Goal: Information Seeking & Learning: Learn about a topic

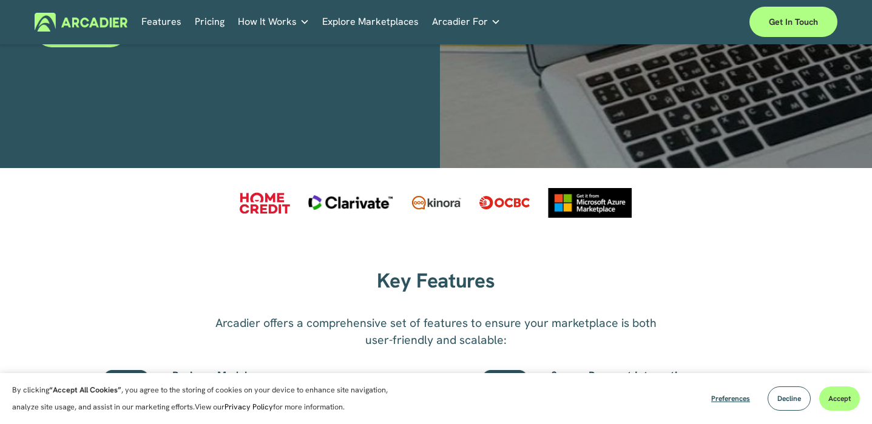
scroll to position [464, 0]
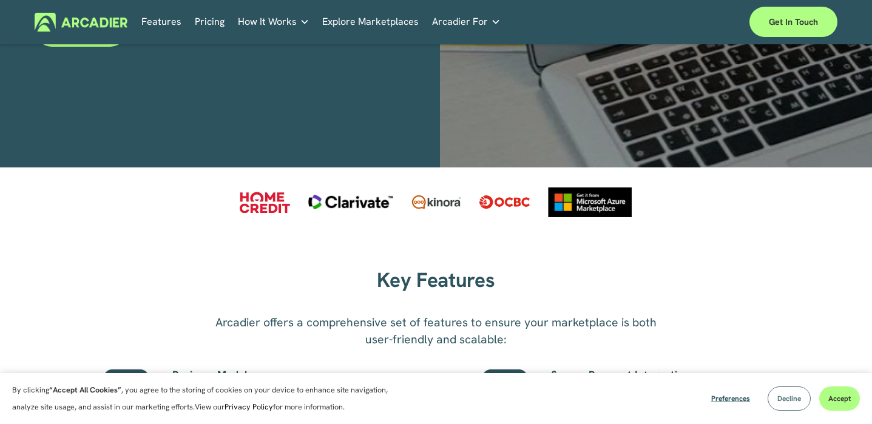
click at [791, 402] on span "Decline" at bounding box center [789, 399] width 24 height 10
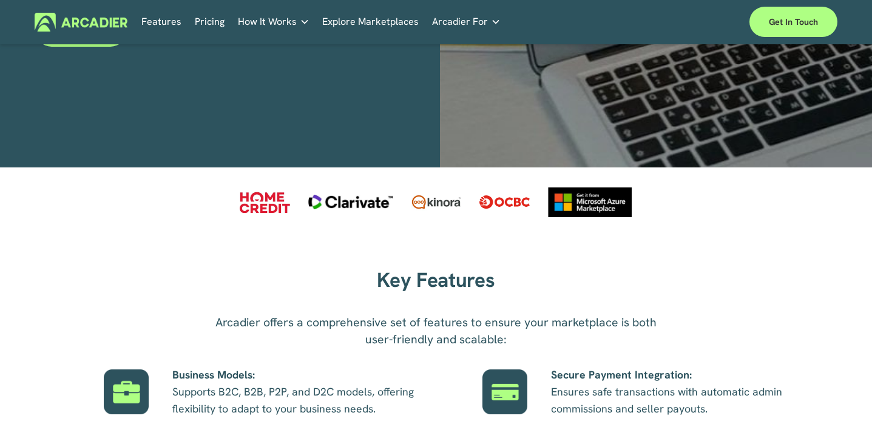
scroll to position [29, 0]
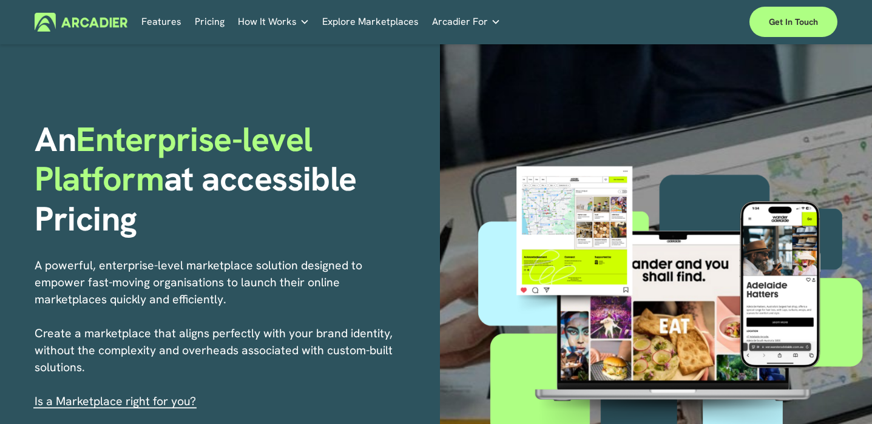
click at [338, 21] on link "Explore Marketplaces" at bounding box center [370, 22] width 96 height 19
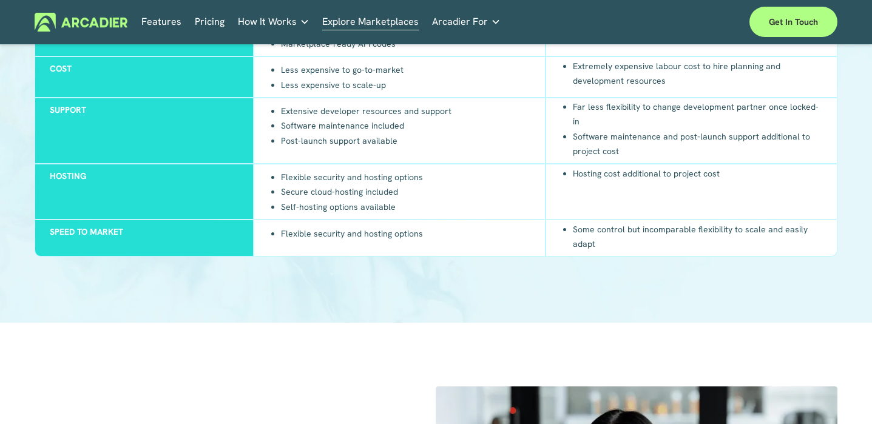
scroll to position [1255, 0]
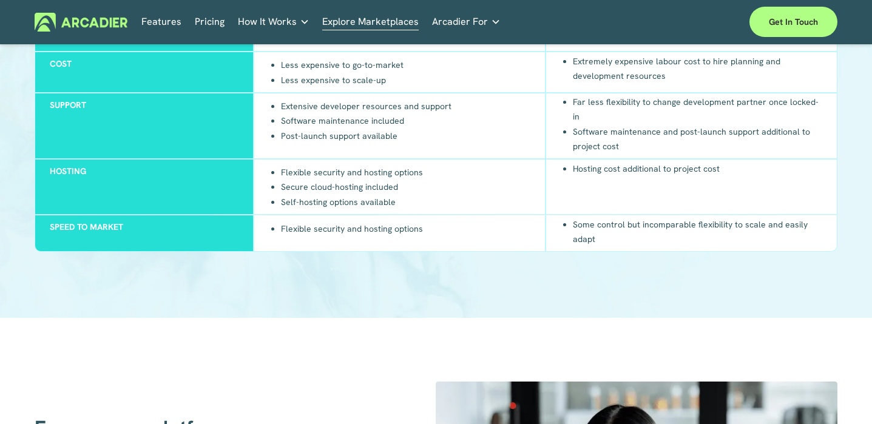
click at [267, 20] on span "How It Works" at bounding box center [267, 21] width 59 height 17
click at [212, 27] on link "Pricing" at bounding box center [210, 22] width 30 height 19
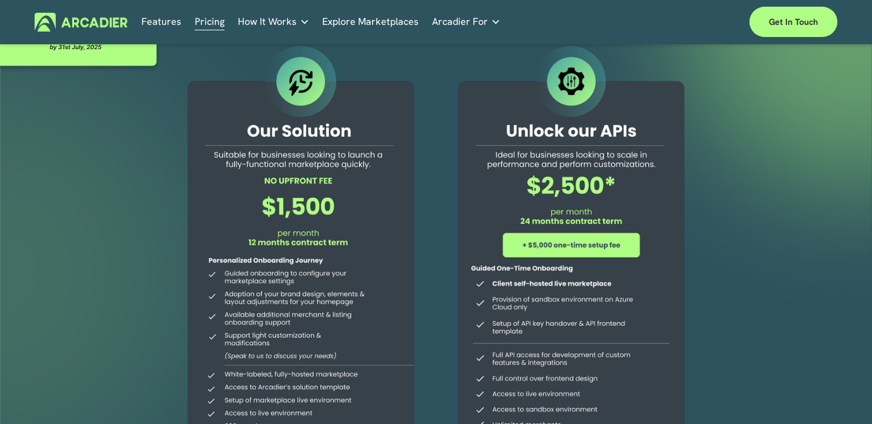
scroll to position [56, 0]
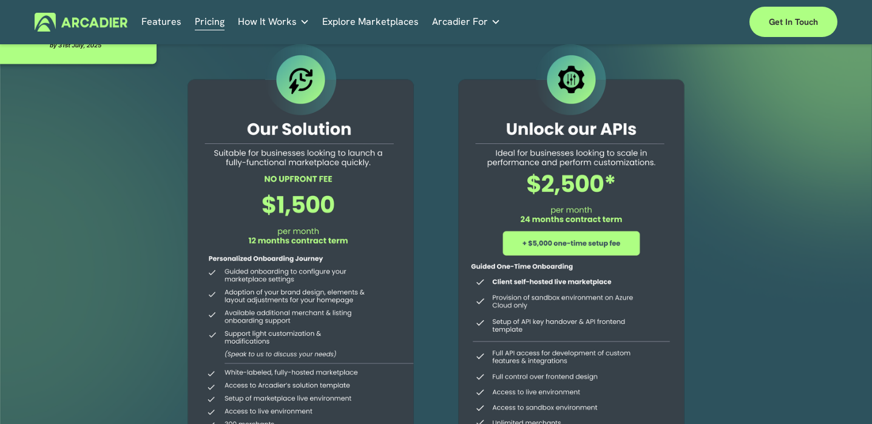
click at [152, 21] on link "Features" at bounding box center [161, 22] width 40 height 19
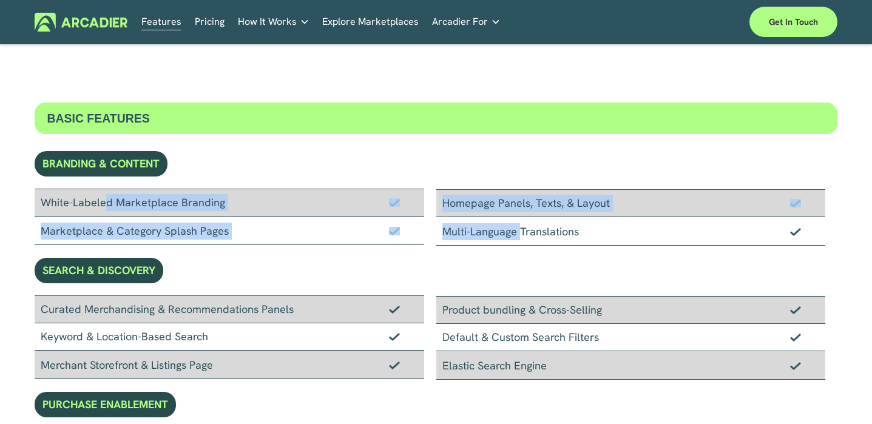
drag, startPoint x: 70, startPoint y: 202, endPoint x: 478, endPoint y: 232, distance: 408.9
click at [479, 232] on div "White-Labeled Marketplace Branding Marketplace & Category Splash Pages Homepage…" at bounding box center [436, 217] width 802 height 57
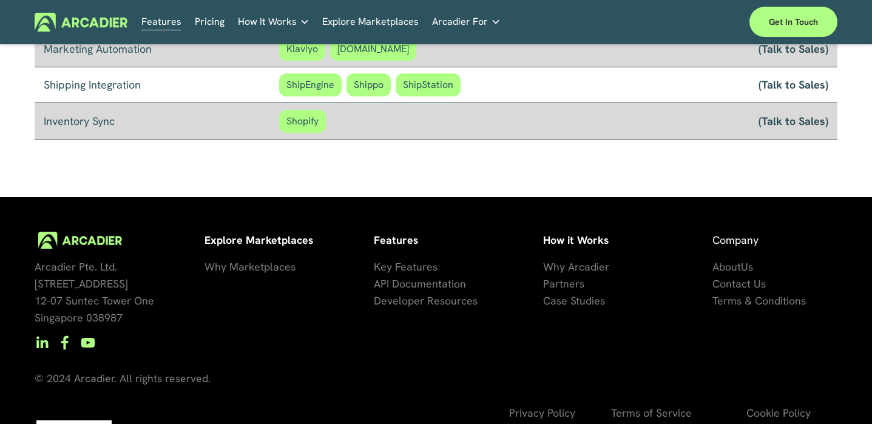
scroll to position [1097, 0]
